Goal: Task Accomplishment & Management: Use online tool/utility

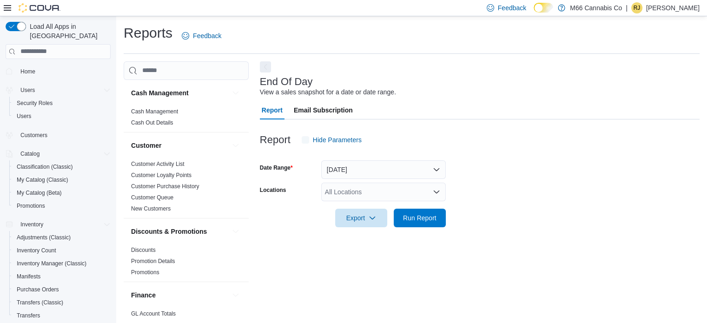
scroll to position [6, 0]
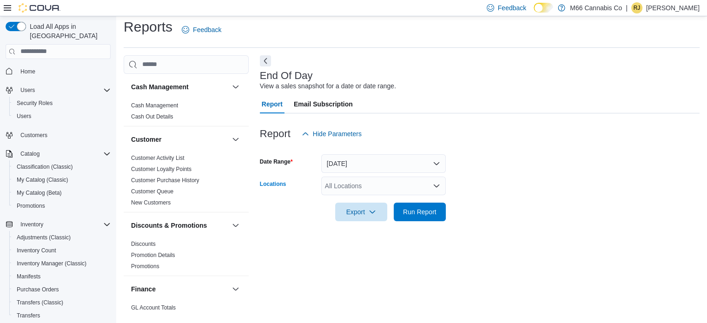
click at [368, 184] on div "All Locations" at bounding box center [383, 186] width 125 height 19
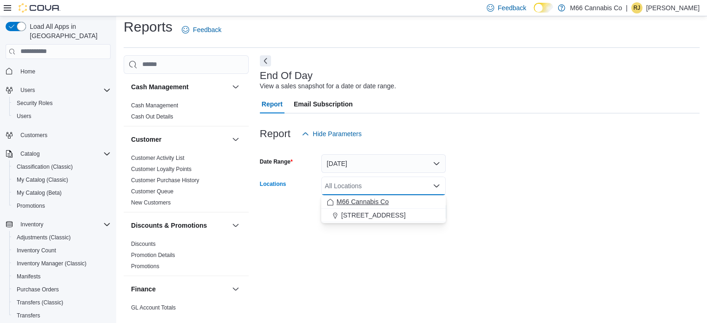
click at [367, 201] on span "M66 Cannabis Co" at bounding box center [363, 201] width 52 height 9
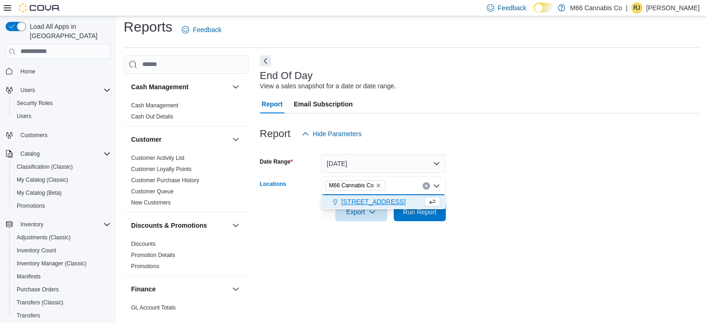
click at [367, 201] on span "[STREET_ADDRESS]" at bounding box center [373, 201] width 64 height 9
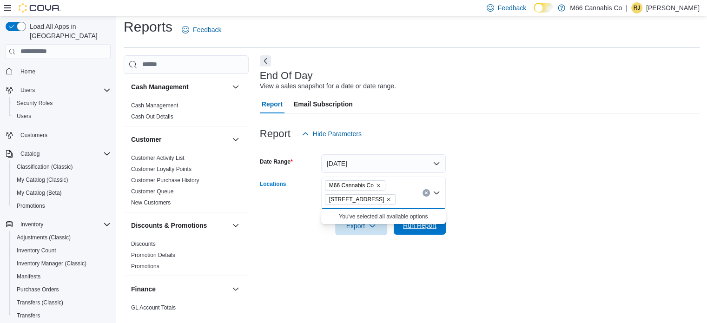
click at [408, 226] on span "Run Report" at bounding box center [419, 225] width 33 height 9
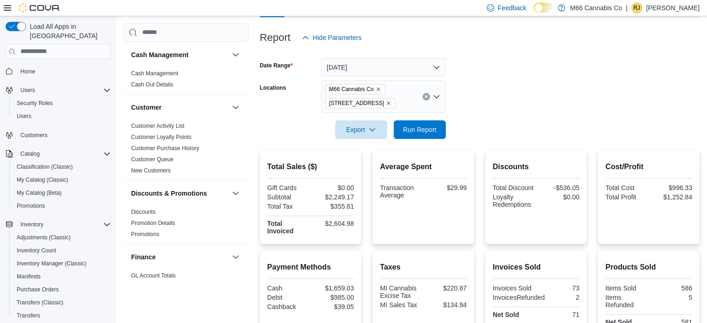
scroll to position [104, 0]
